Goal: Information Seeking & Learning: Learn about a topic

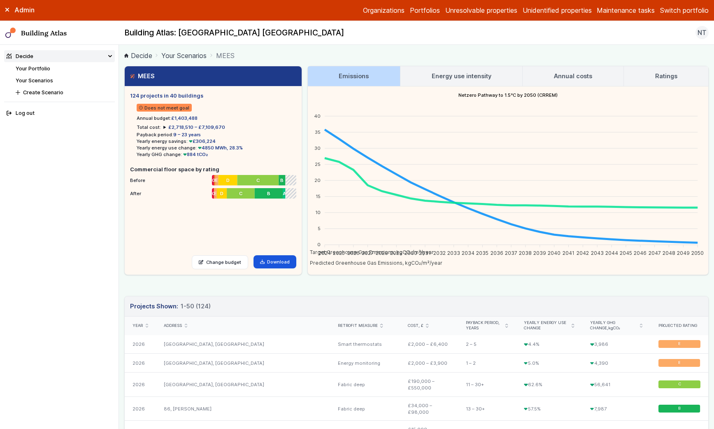
click at [45, 65] on link "Your Portfolio" at bounding box center [33, 68] width 35 height 6
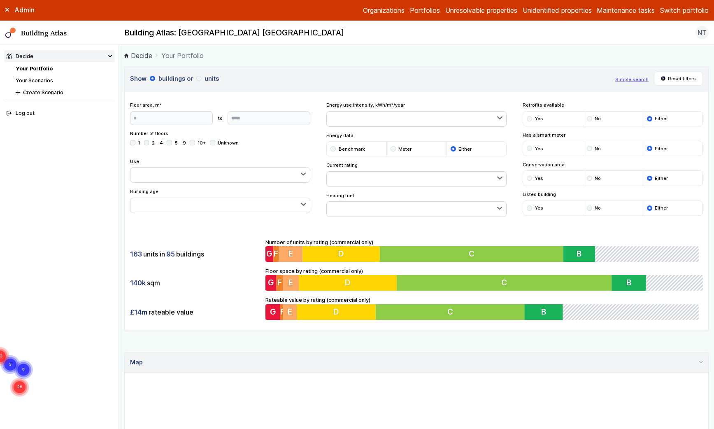
click at [677, 6] on button "Switch portfolio" at bounding box center [684, 10] width 49 height 10
click at [0, 0] on button "GP surgeries" at bounding box center [0, 0] width 0 height 0
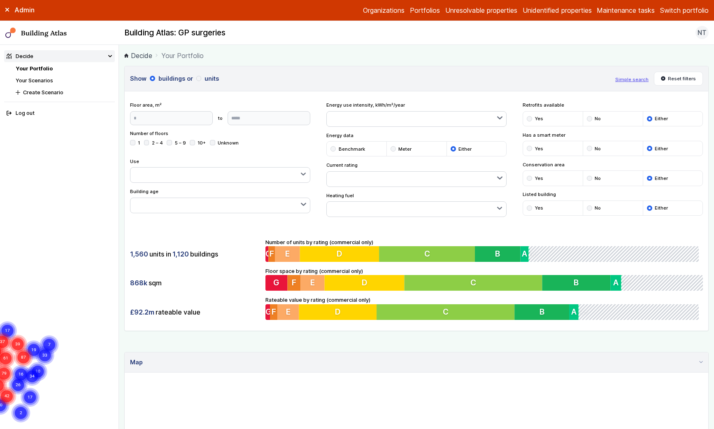
click at [9, 7] on div "Admin" at bounding box center [59, 9] width 119 height 9
click at [7, 9] on icon at bounding box center [6, 9] width 3 height 3
click at [0, 0] on label "Admin" at bounding box center [0, 0] width 0 height 0
click at [676, 13] on button "Switch portfolio" at bounding box center [684, 10] width 49 height 10
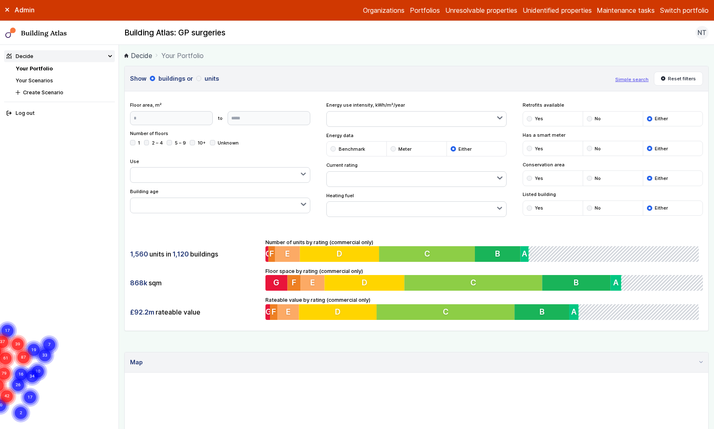
click at [0, 0] on button "Westminster LA" at bounding box center [0, 0] width 0 height 0
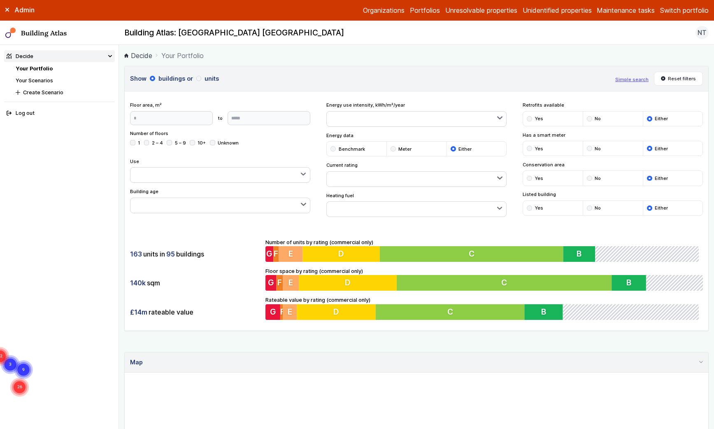
click at [8, 10] on icon at bounding box center [7, 10] width 4 height 4
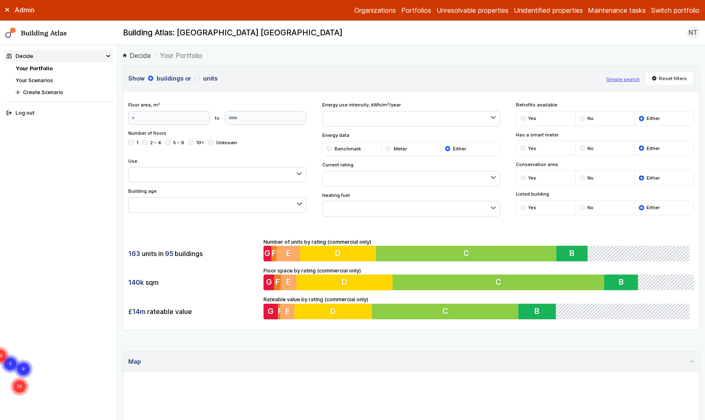
click at [7, 10] on icon at bounding box center [7, 10] width 4 height 4
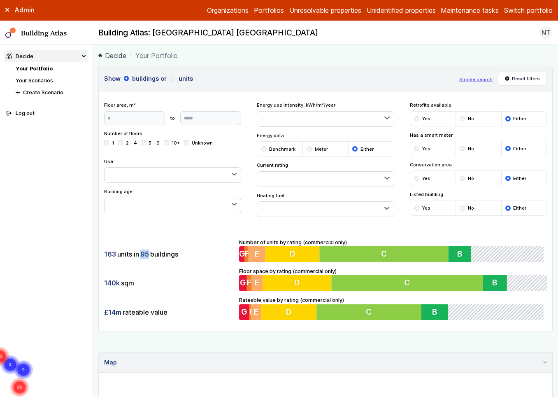
drag, startPoint x: 148, startPoint y: 254, endPoint x: 141, endPoint y: 254, distance: 7.0
click at [141, 254] on span "95" at bounding box center [144, 253] width 9 height 9
drag, startPoint x: 102, startPoint y: 253, endPoint x: 114, endPoint y: 256, distance: 12.7
click at [114, 256] on div "163 units in 95 buildings 140k sqm £14m rateable value Number of units by ratin…" at bounding box center [325, 278] width 453 height 103
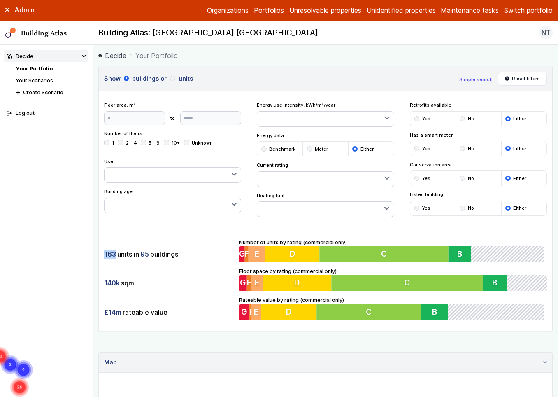
click at [114, 256] on span "163" at bounding box center [110, 253] width 12 height 9
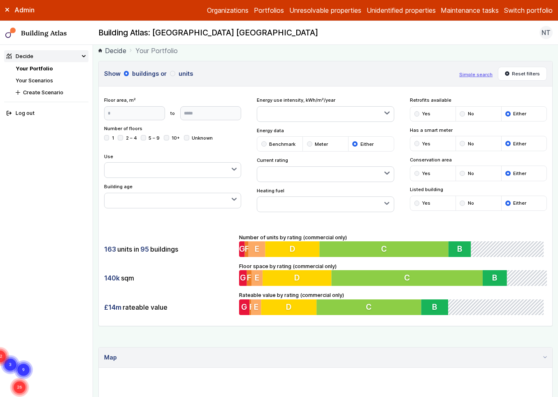
scroll to position [1, 0]
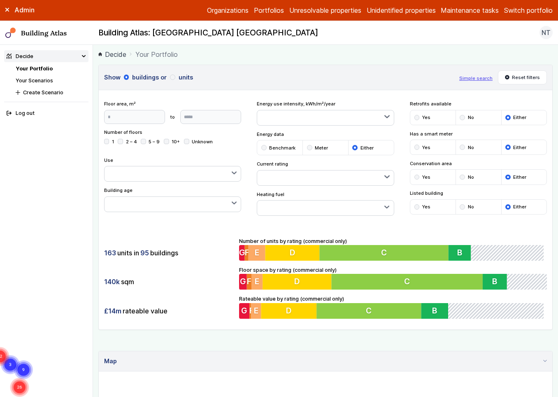
click at [323, 208] on button "button" at bounding box center [325, 207] width 136 height 15
click at [0, 0] on span "Gas" at bounding box center [0, 0] width 0 height 0
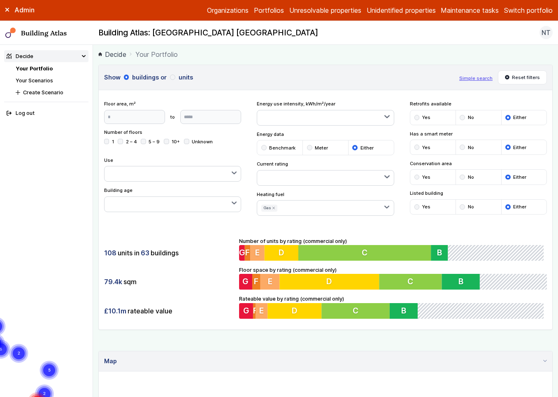
click at [369, 222] on div "Show buildings or units Simple search Reset filters Floor area, m² to Update Nu…" at bounding box center [325, 197] width 454 height 265
click at [416, 177] on div "submit" at bounding box center [416, 176] width 5 height 5
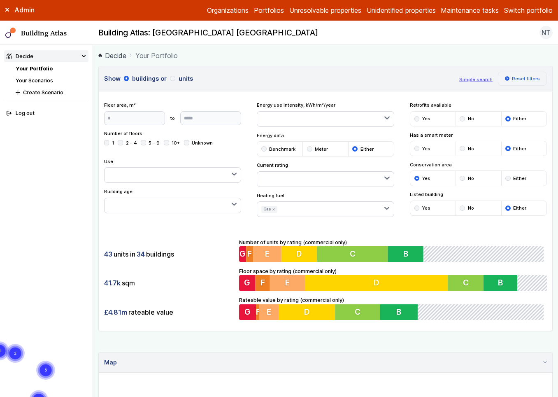
click at [513, 83] on button "Reset filters" at bounding box center [522, 79] width 49 height 14
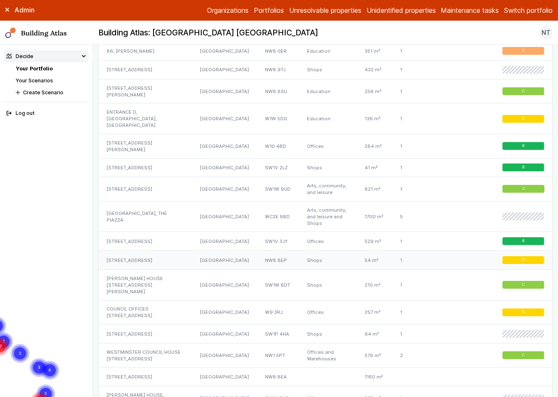
scroll to position [587, 0]
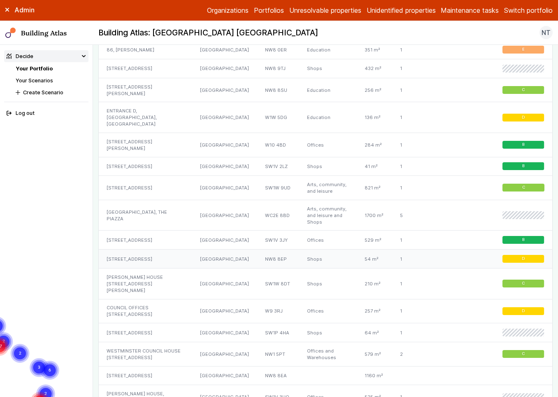
click at [147, 249] on div "[STREET_ADDRESS]" at bounding box center [145, 258] width 93 height 19
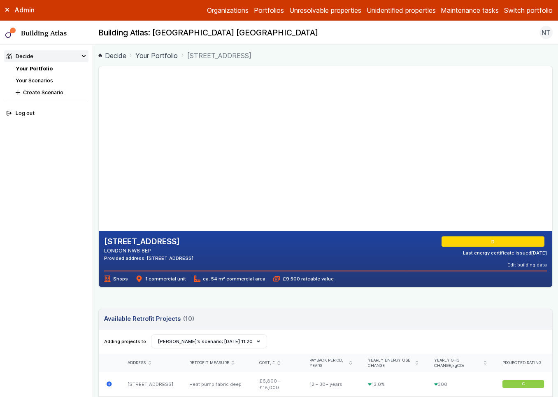
drag, startPoint x: 253, startPoint y: 168, endPoint x: 221, endPoint y: 166, distance: 32.1
click at [99, 166] on gmp-map-3d at bounding box center [99, 148] width 0 height 165
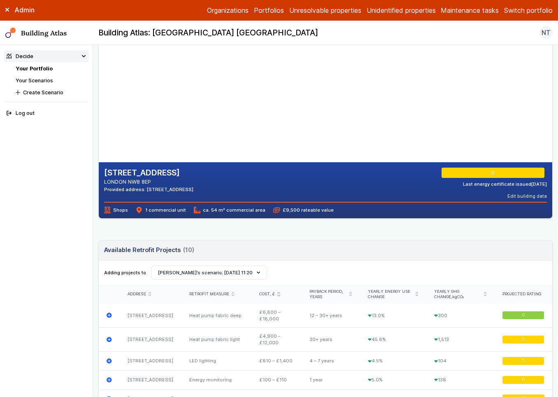
scroll to position [71, 0]
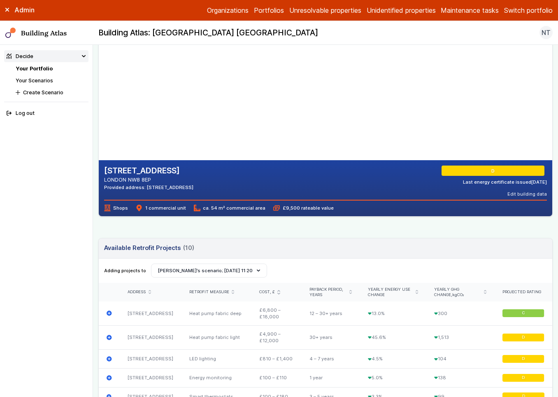
drag, startPoint x: 107, startPoint y: 206, endPoint x: 292, endPoint y: 215, distance: 185.3
click at [287, 216] on div "[STREET_ADDRESS] [GEOGRAPHIC_DATA] 8EP Provided address: [STREET_ADDRESS] D Las…" at bounding box center [325, 380] width 454 height 770
drag, startPoint x: 292, startPoint y: 215, endPoint x: 285, endPoint y: 215, distance: 7.4
click at [292, 215] on div "[STREET_ADDRESS] [GEOGRAPHIC_DATA] 8EP Provided address: [STREET_ADDRESS] D Las…" at bounding box center [325, 188] width 453 height 56
click at [227, 208] on span "ca. 54 m² commercial area" at bounding box center [230, 207] width 72 height 7
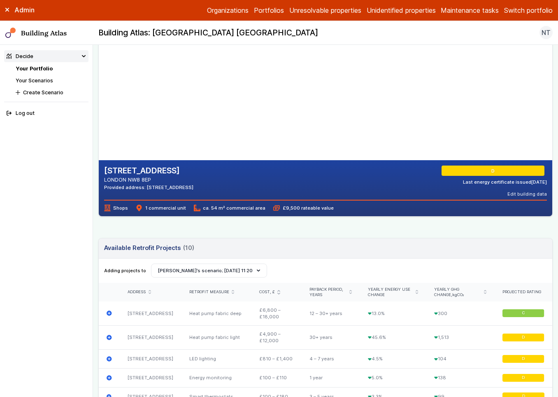
click at [314, 211] on div "[STREET_ADDRESS] [GEOGRAPHIC_DATA] 8EP Provided address: [STREET_ADDRESS] D Las…" at bounding box center [325, 188] width 453 height 56
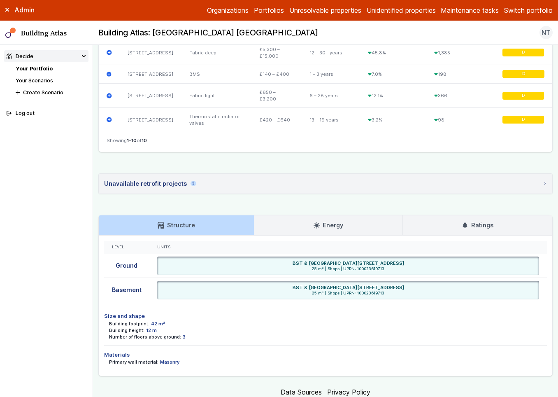
scroll to position [507, 0]
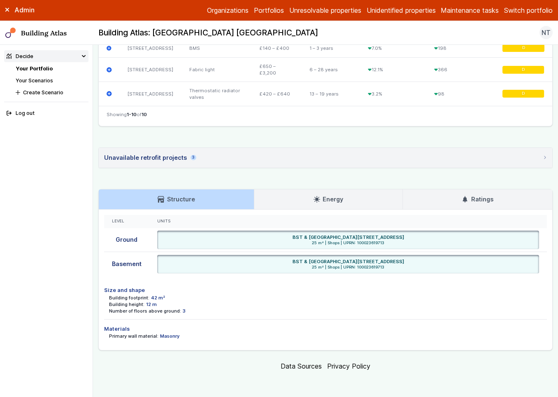
drag, startPoint x: 117, startPoint y: 295, endPoint x: 199, endPoint y: 315, distance: 84.0
click at [199, 315] on li "Size and shape Building footprint: 42 m² Building height: 12 m Number of floors…" at bounding box center [325, 300] width 443 height 38
click at [172, 334] on dd "Masonry" at bounding box center [169, 335] width 19 height 7
click at [242, 340] on li "Materials Primary wall material: Masonry" at bounding box center [325, 332] width 443 height 26
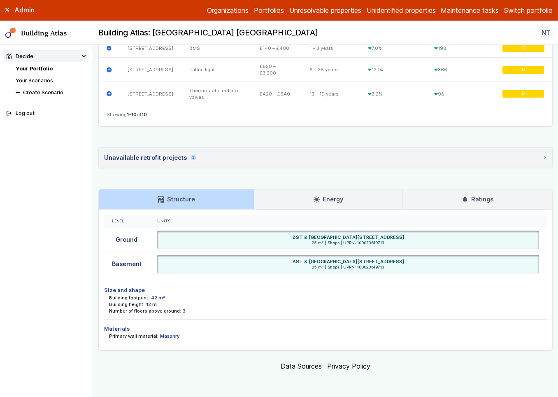
click at [274, 198] on link "Energy" at bounding box center [328, 199] width 148 height 20
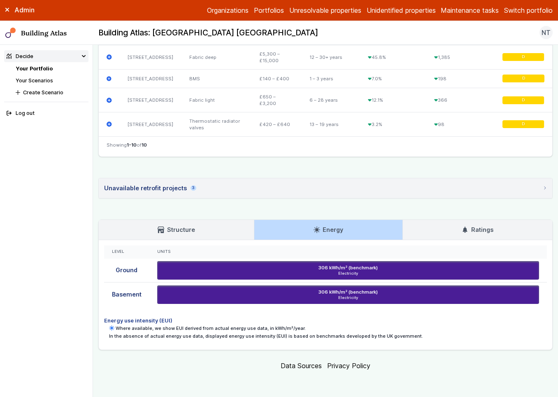
click at [488, 226] on h3 "Ratings" at bounding box center [477, 229] width 31 height 9
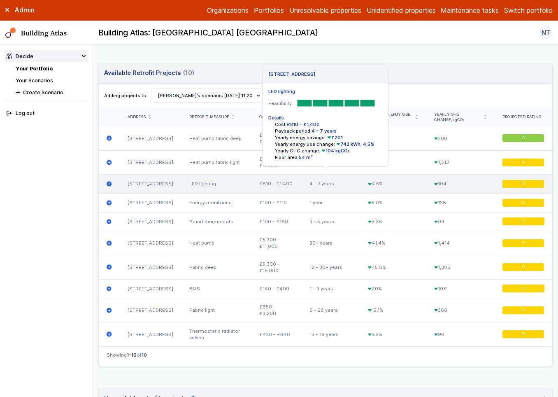
scroll to position [241, 0]
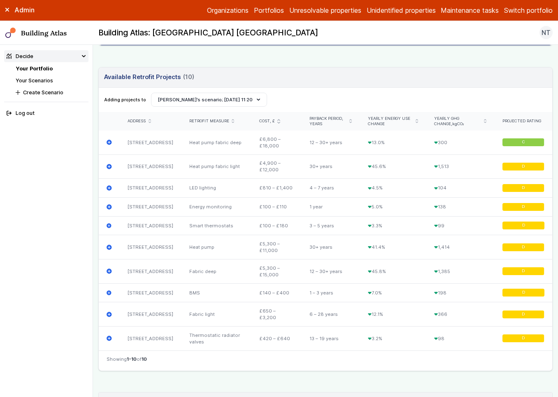
click at [46, 80] on link "Your Scenarios" at bounding box center [34, 80] width 37 height 6
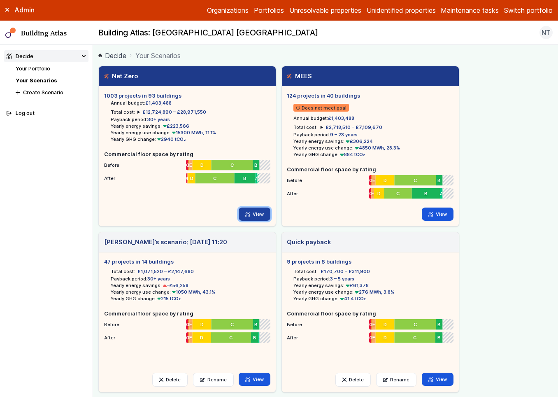
click at [253, 212] on link "View" at bounding box center [255, 213] width 32 height 13
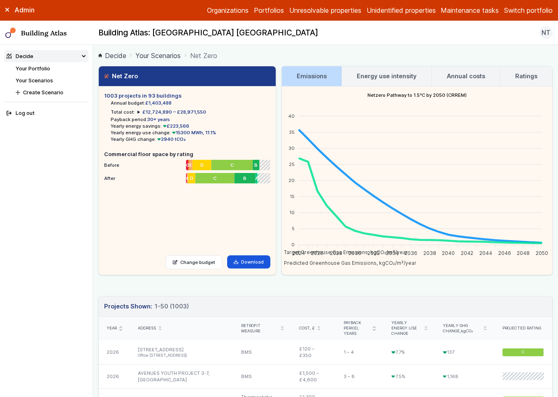
click at [137, 112] on summary "£12,724,890 – £28,971,550" at bounding box center [171, 112] width 69 height 7
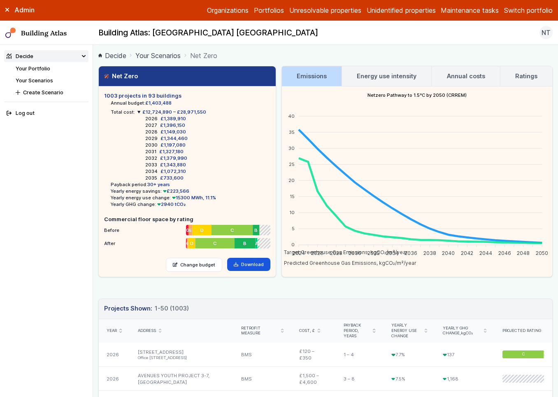
click at [380, 72] on h3 "Energy use intensity" at bounding box center [387, 76] width 60 height 9
click at [396, 77] on h3 "Energy use intensity" at bounding box center [387, 76] width 60 height 9
click at [522, 75] on h3 "Ratings" at bounding box center [526, 76] width 22 height 9
